Goal: Navigation & Orientation: Find specific page/section

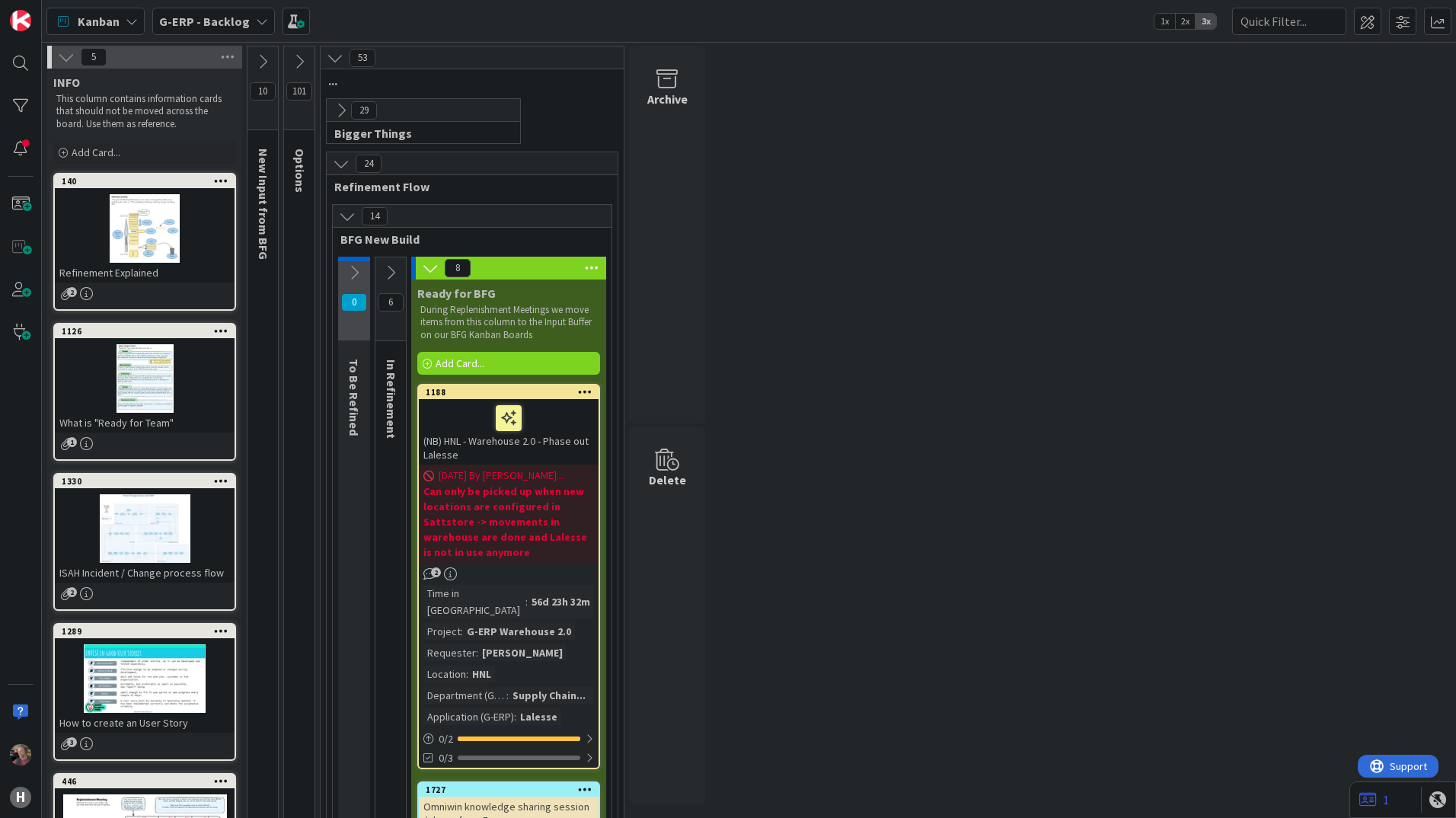
click at [346, 221] on icon at bounding box center [347, 216] width 17 height 17
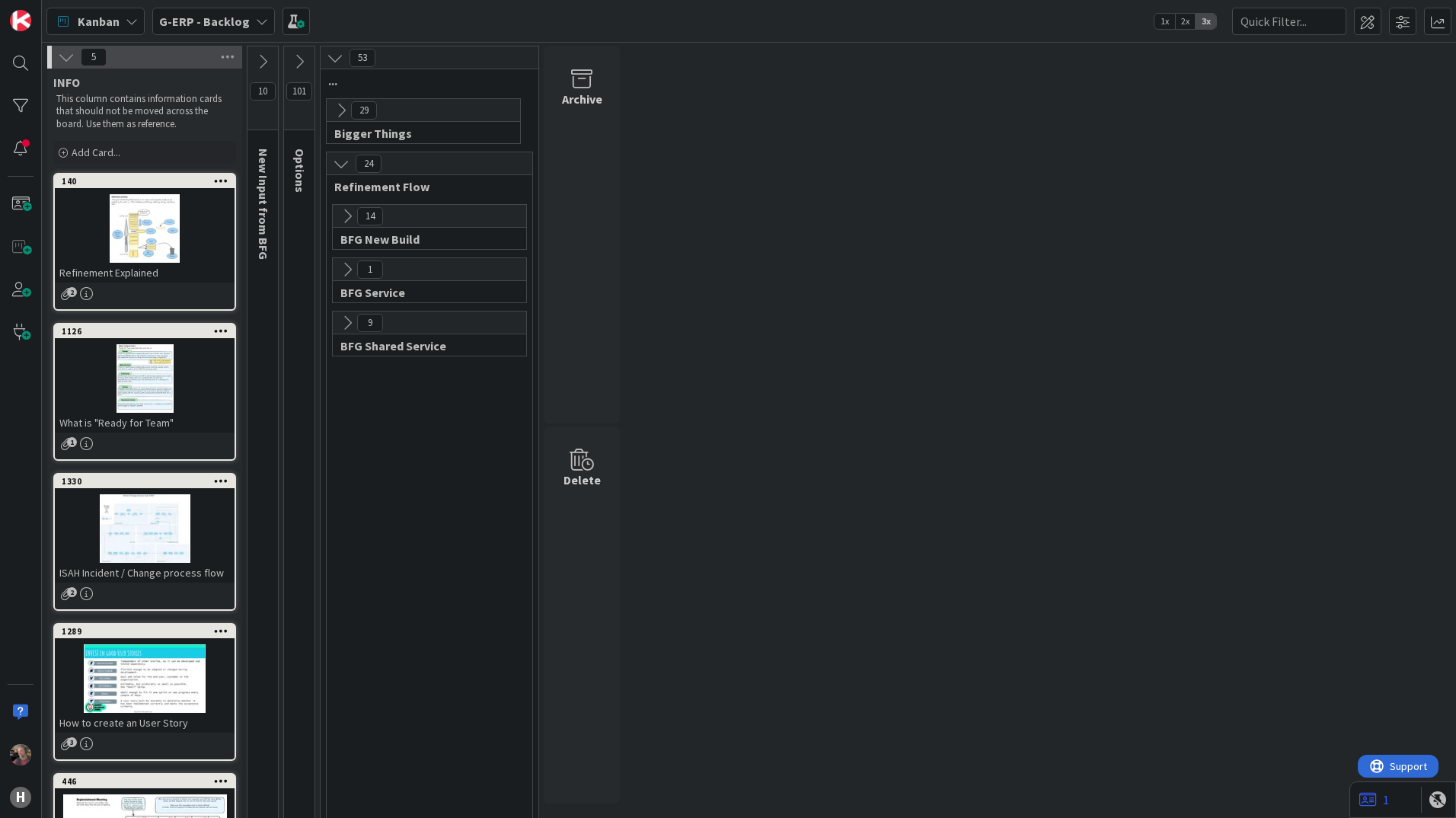
click at [303, 60] on icon at bounding box center [299, 61] width 17 height 17
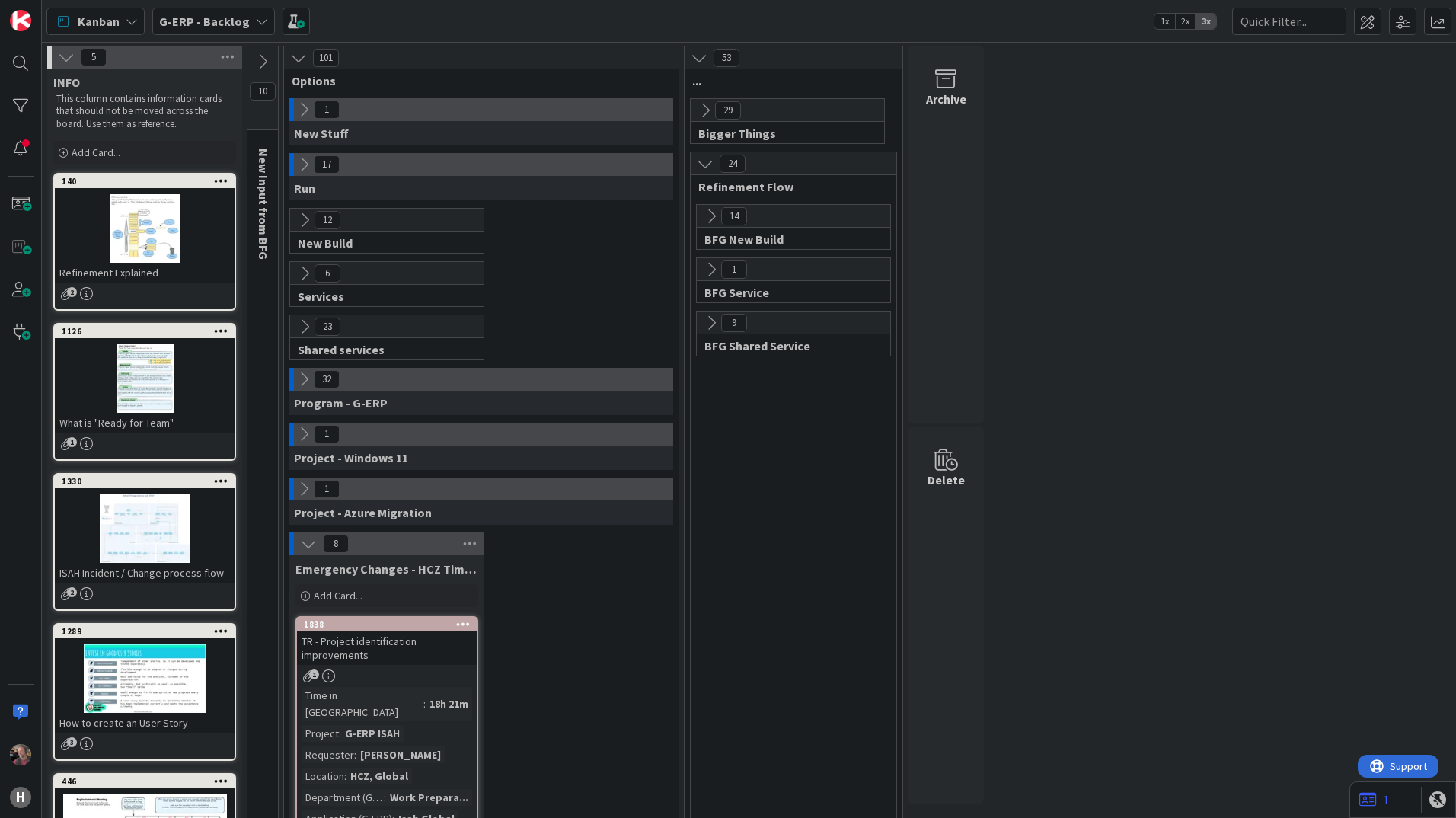
click at [301, 111] on icon at bounding box center [303, 109] width 17 height 17
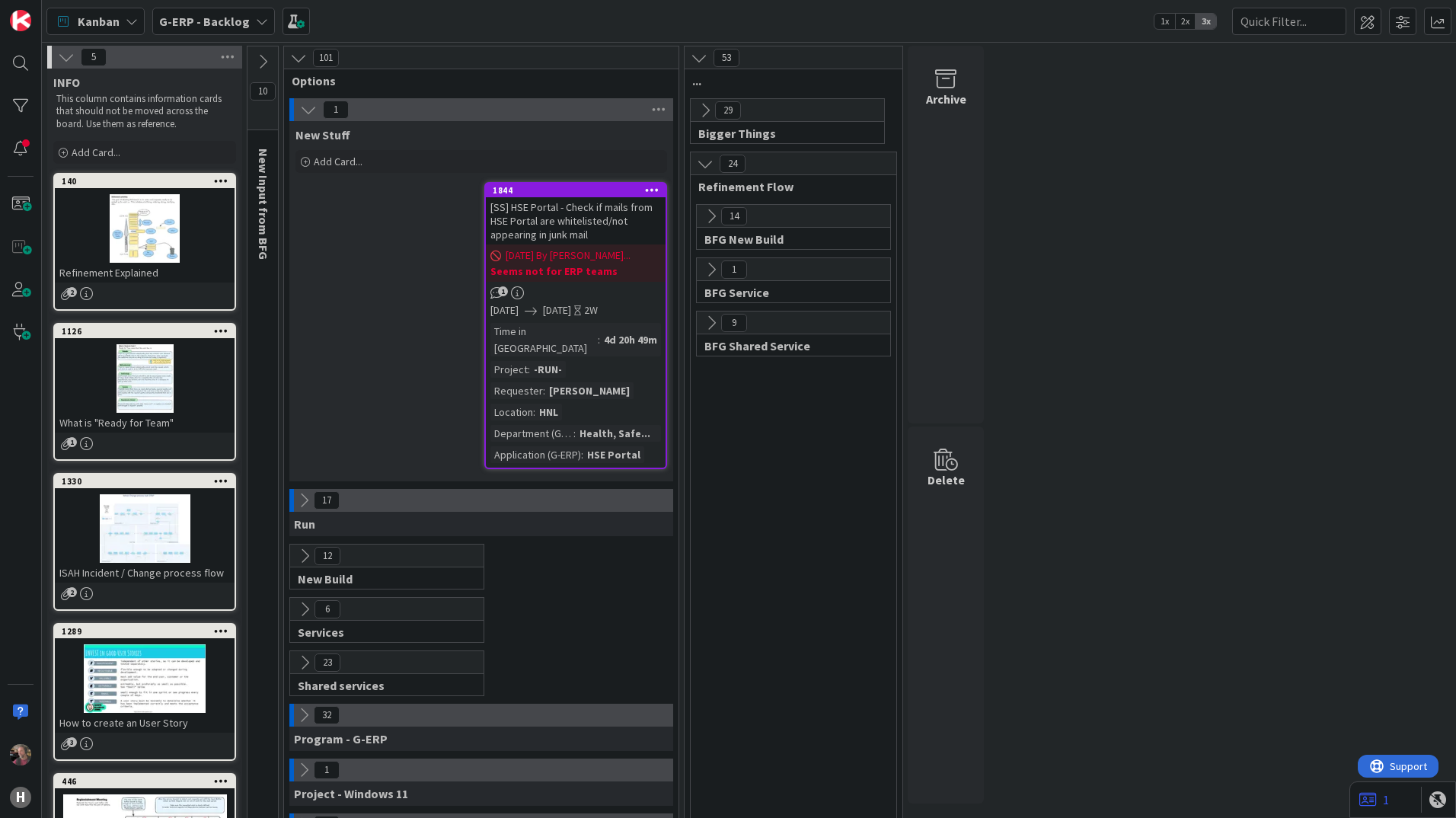
click at [308, 111] on icon at bounding box center [308, 109] width 17 height 17
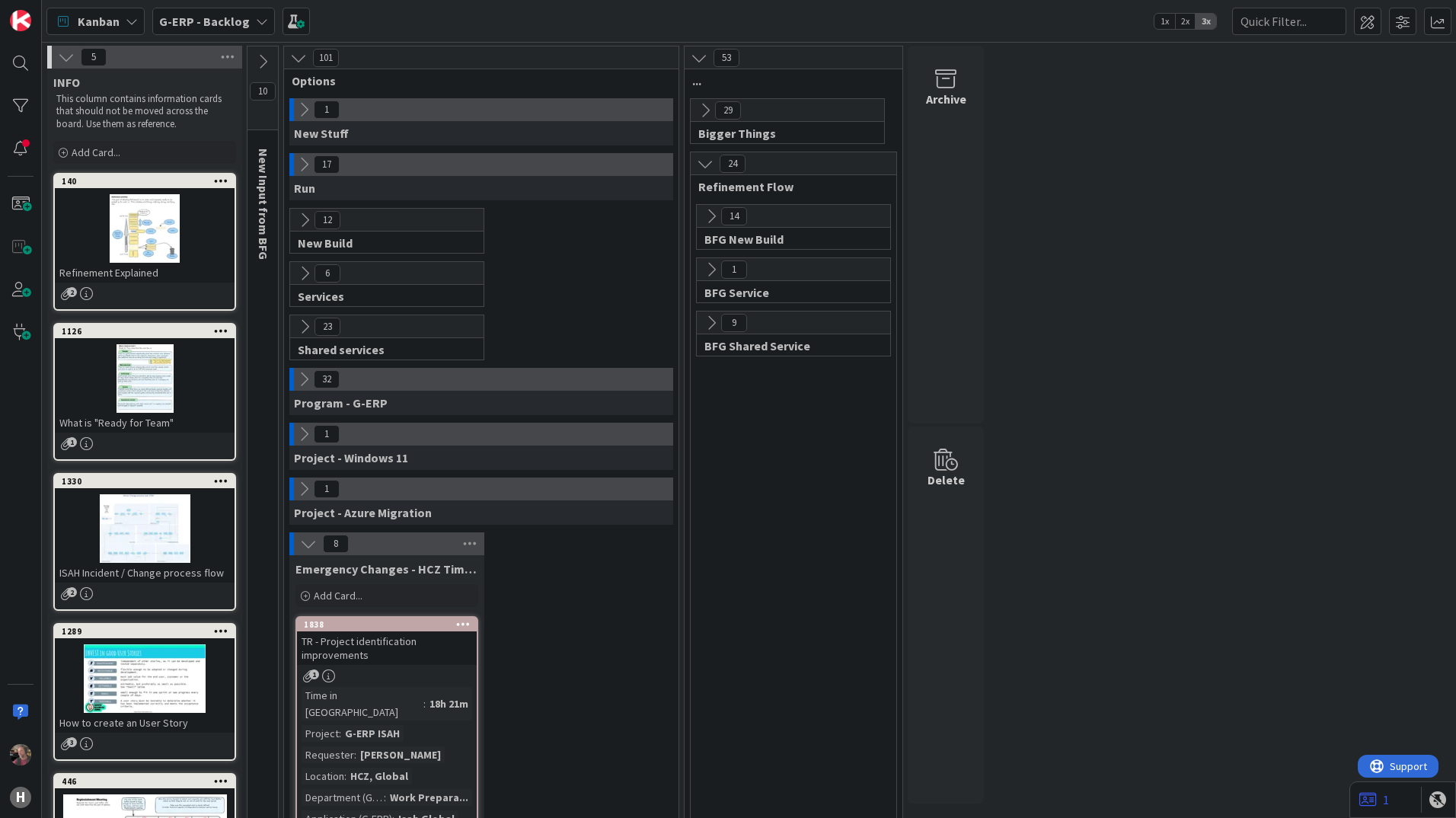
click at [304, 166] on icon at bounding box center [303, 164] width 17 height 17
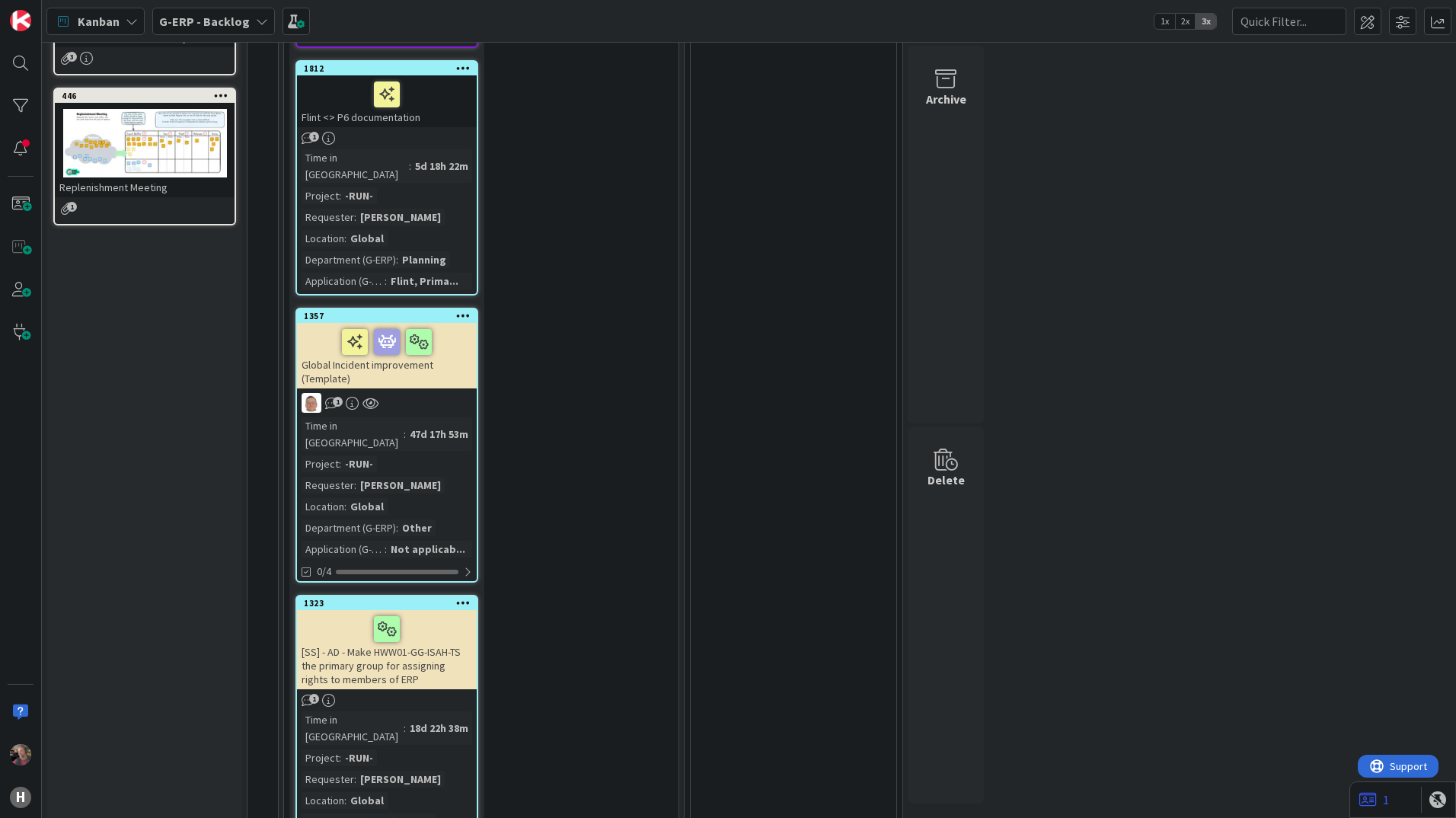
scroll to position [762, 0]
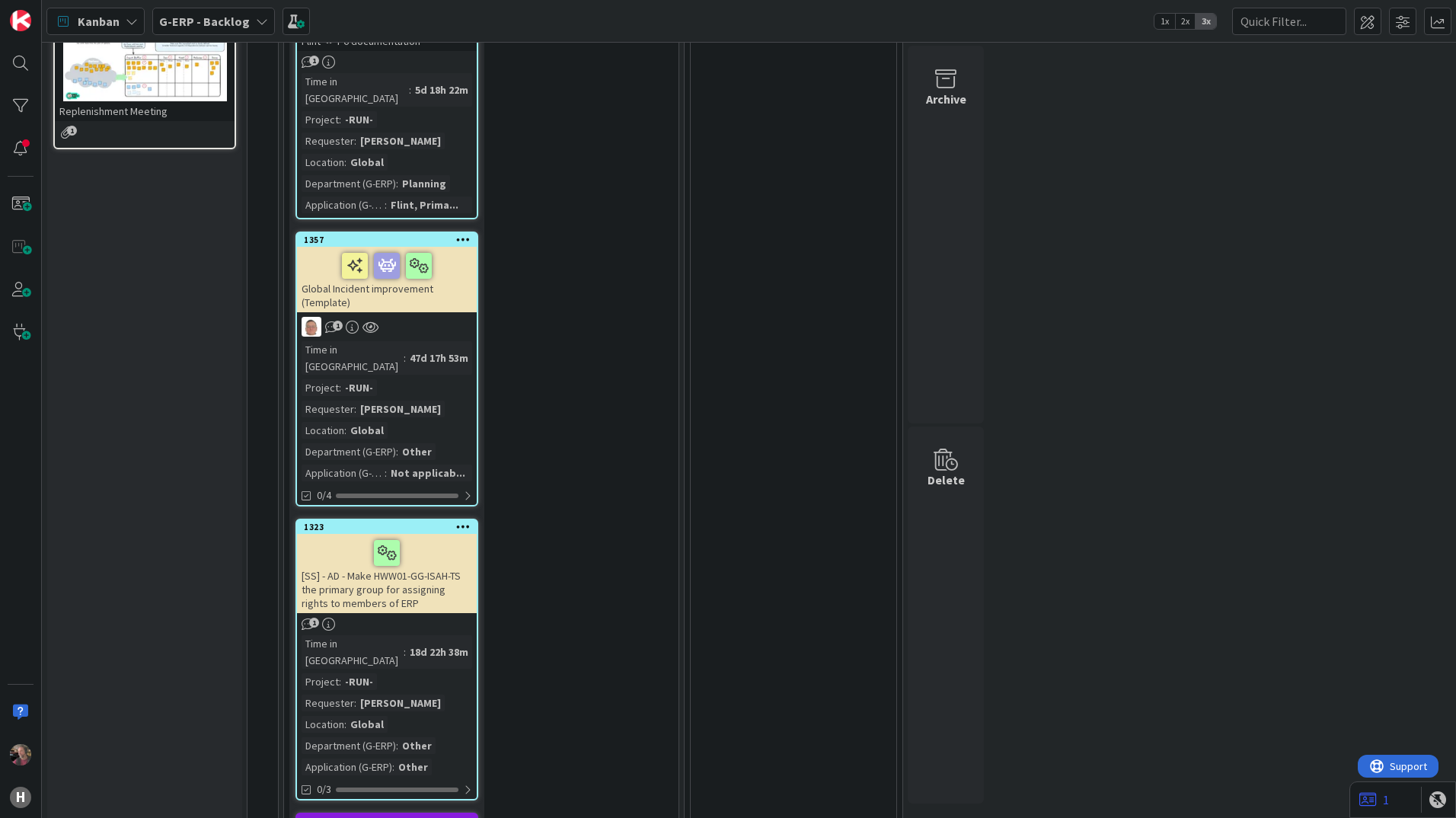
click at [460, 341] on div "Time in Column : 47d 17h 53m Project : -RUN- Requester : Dijk, Kevin Van Locati…" at bounding box center [386, 411] width 171 height 140
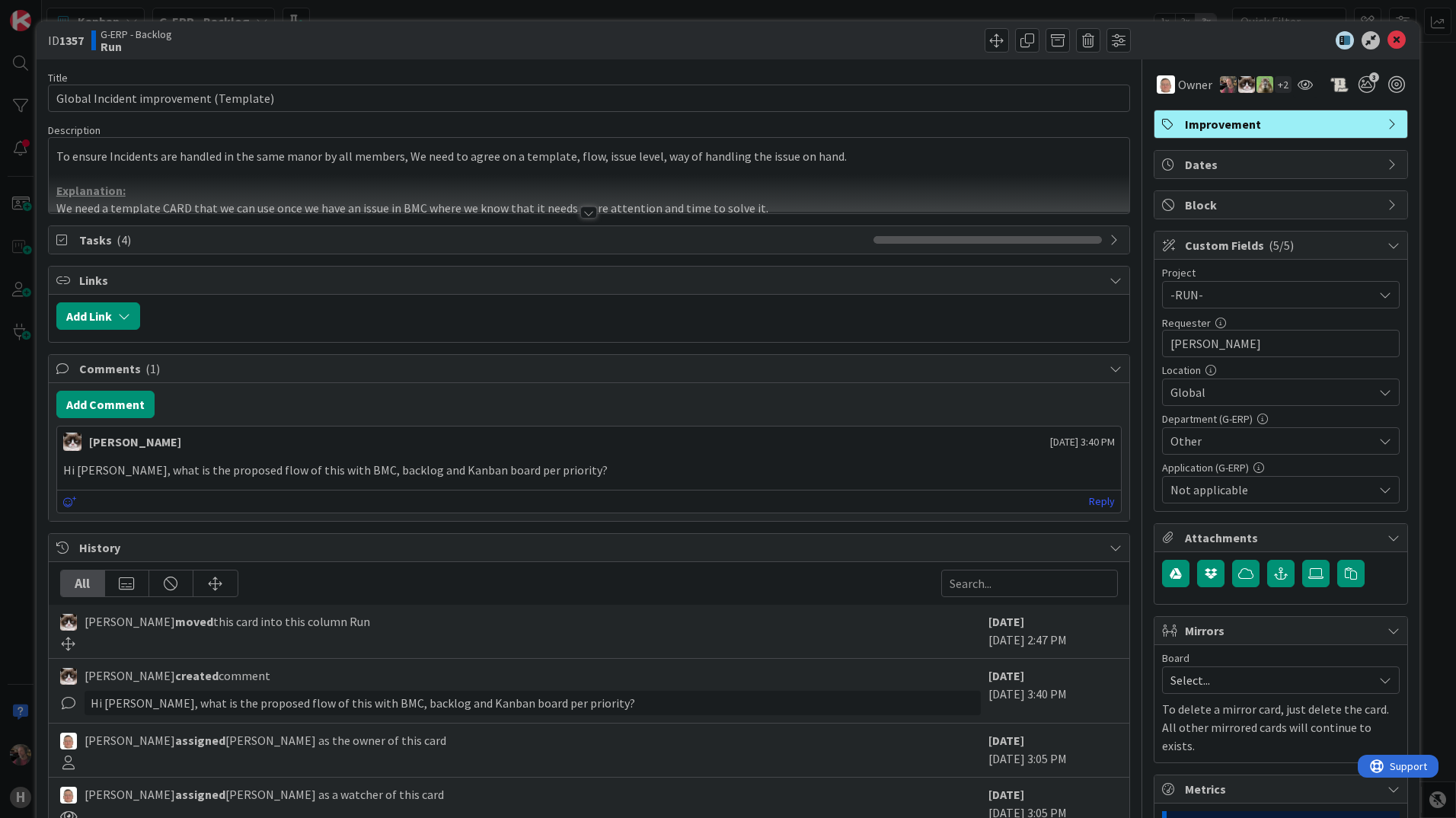
click at [580, 216] on div at bounding box center [588, 212] width 17 height 12
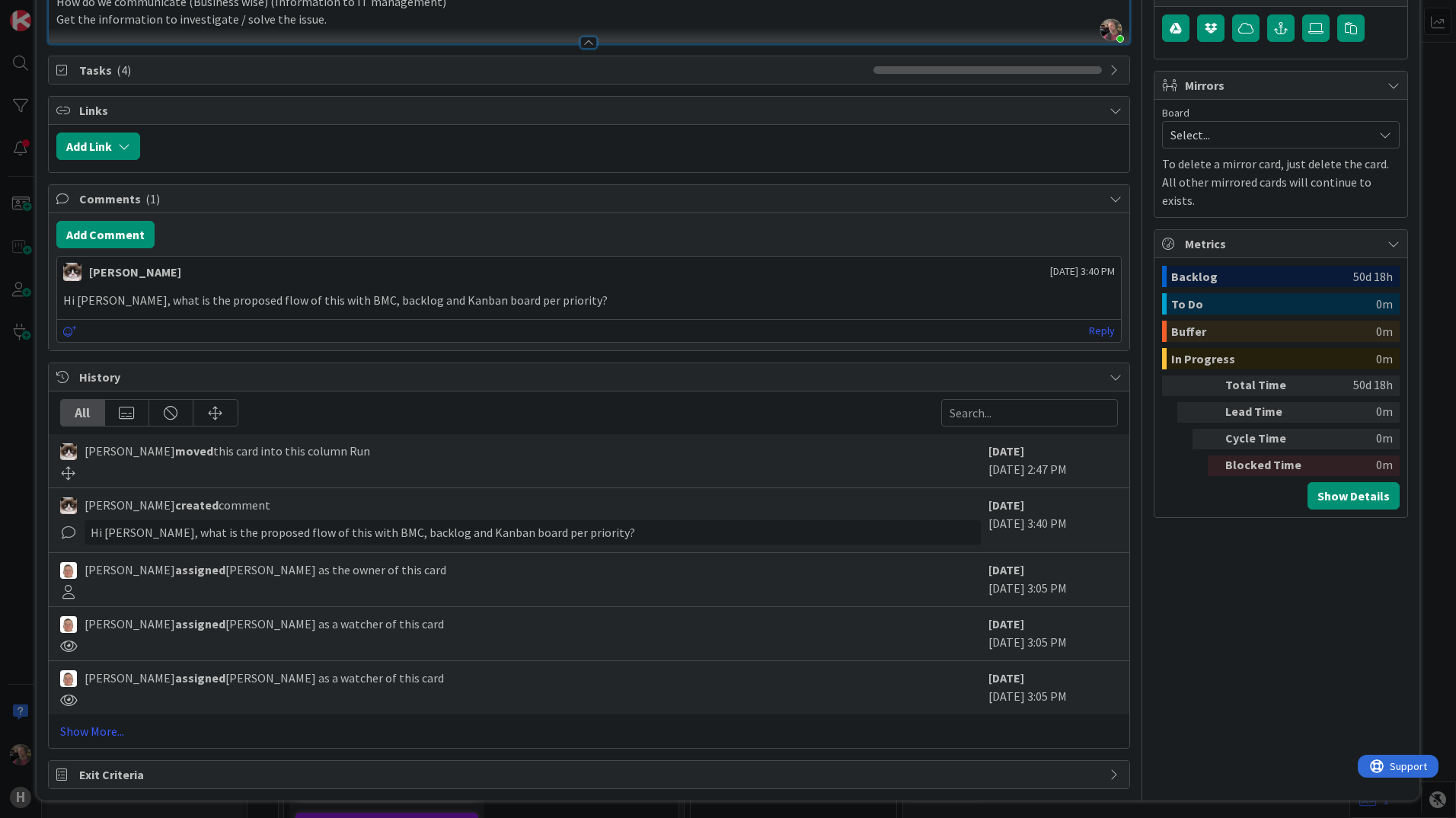
scroll to position [549, 0]
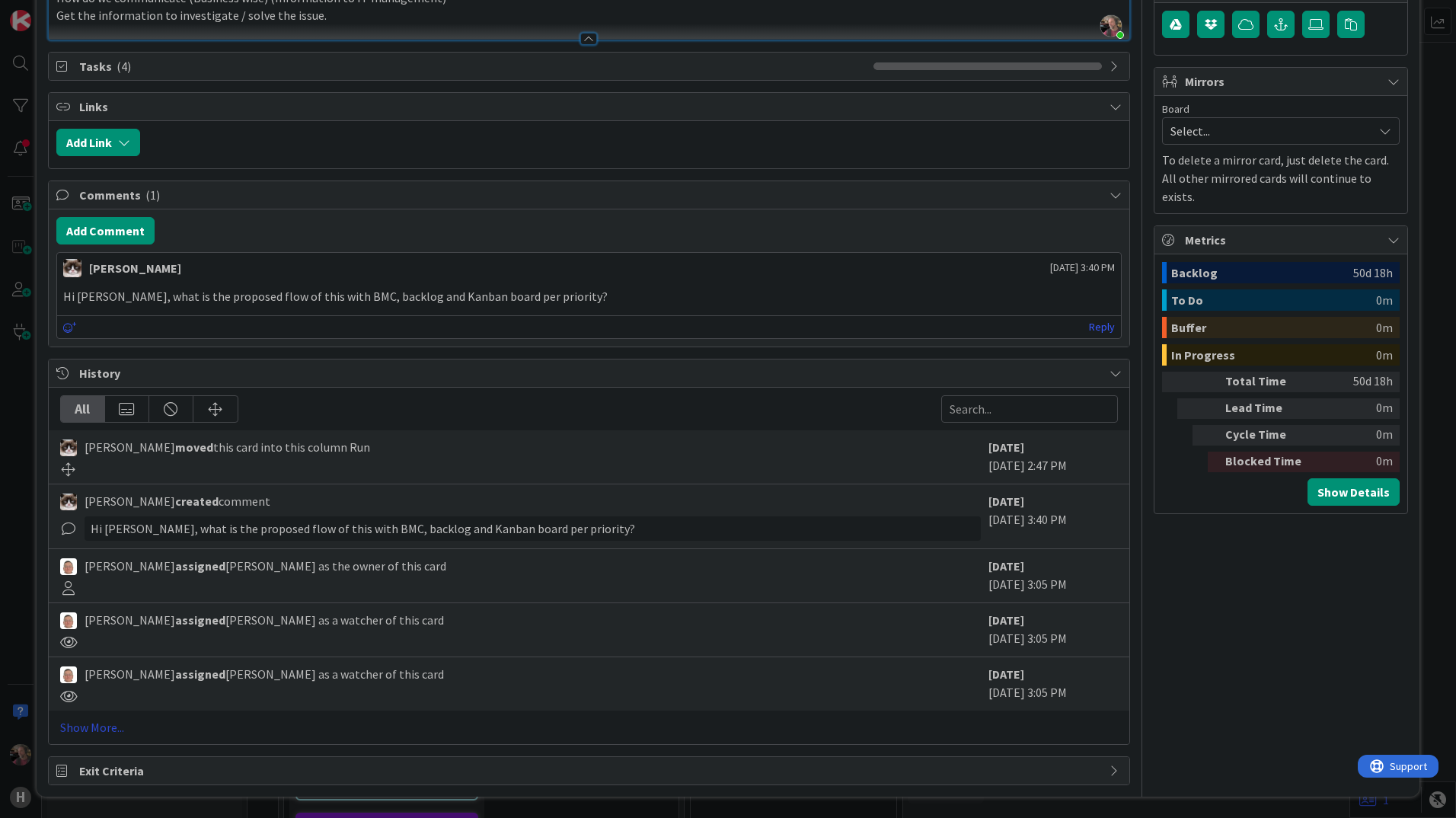
click at [109, 732] on link "Show More..." at bounding box center [588, 727] width 1058 height 18
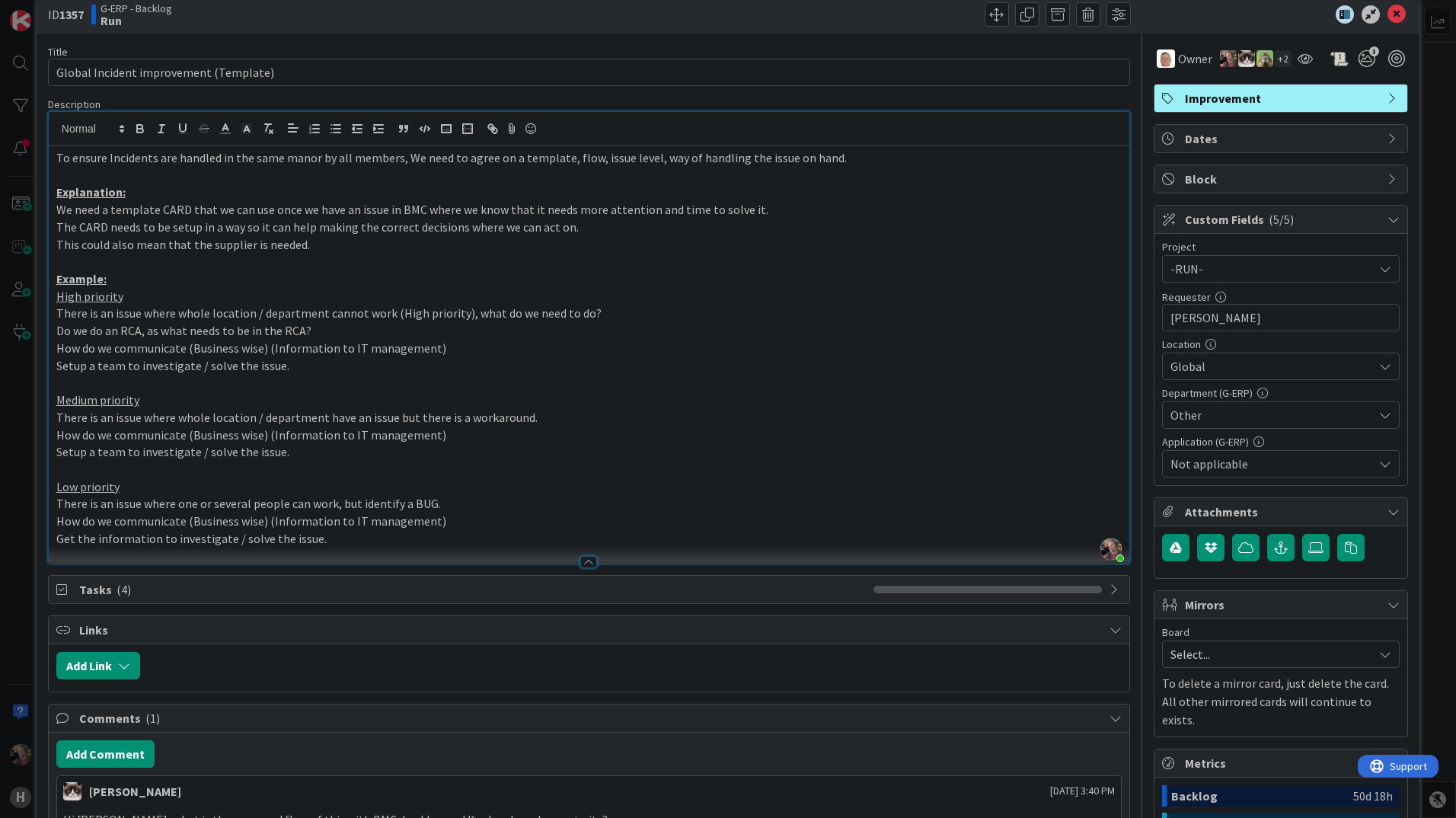
scroll to position [0, 0]
